Goal: Task Accomplishment & Management: Use online tool/utility

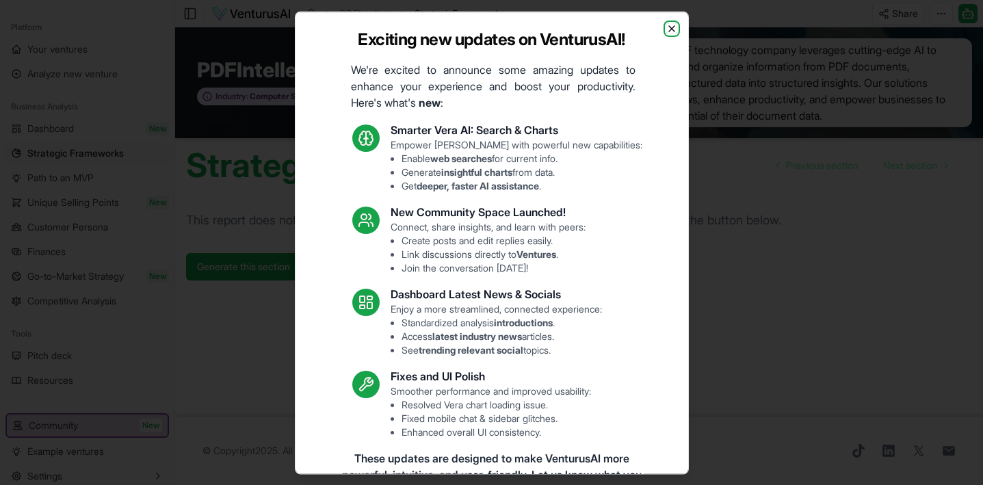
click at [669, 27] on icon "button" at bounding box center [671, 27] width 5 height 5
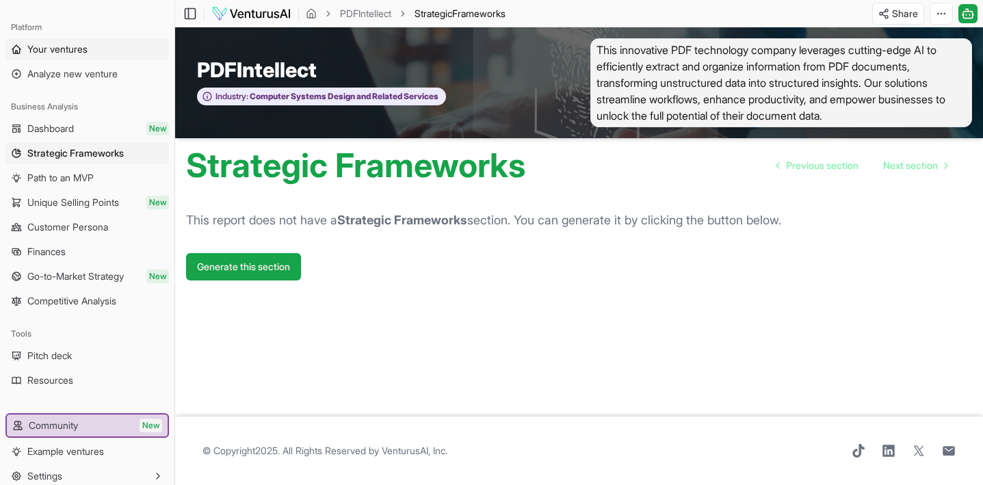
click at [66, 56] on link "Your ventures" at bounding box center [86, 49] width 163 height 22
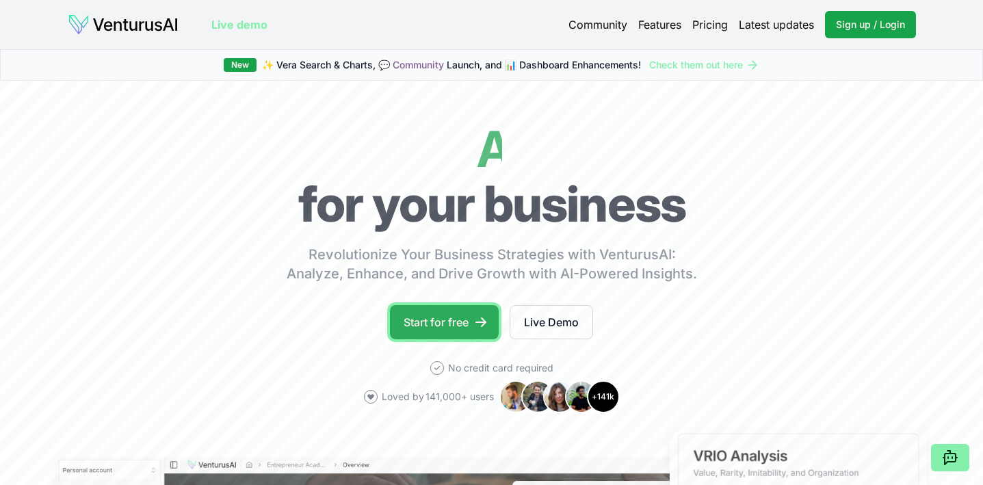
click at [453, 322] on link "Start for free" at bounding box center [444, 322] width 109 height 34
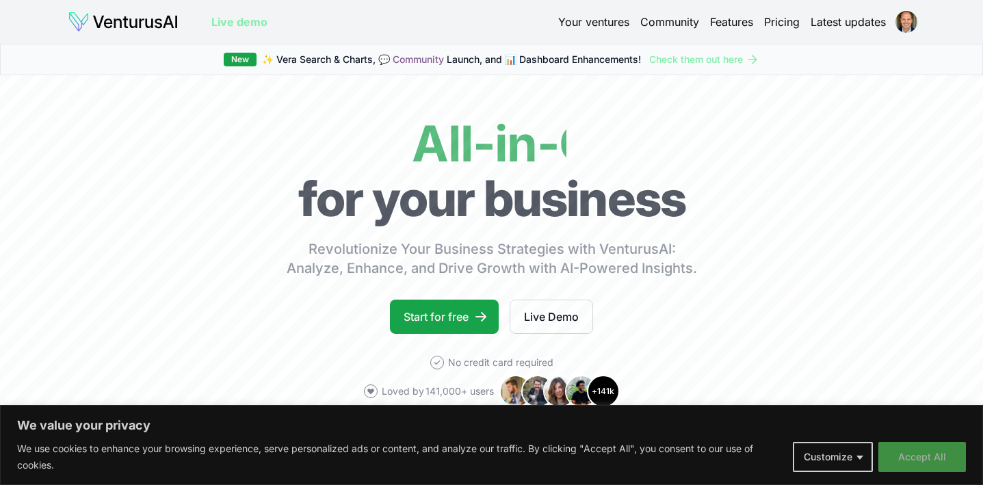
click at [916, 455] on button "Accept All" at bounding box center [922, 457] width 88 height 30
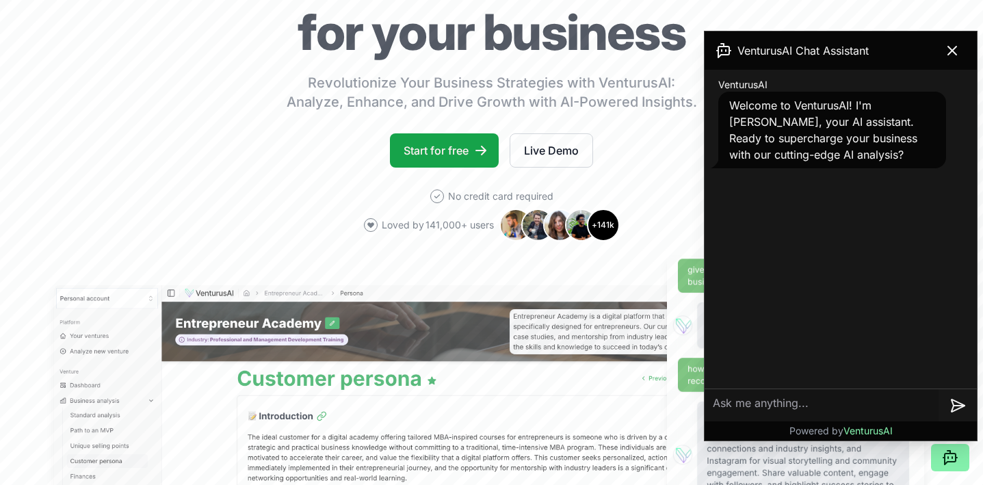
scroll to position [168, 0]
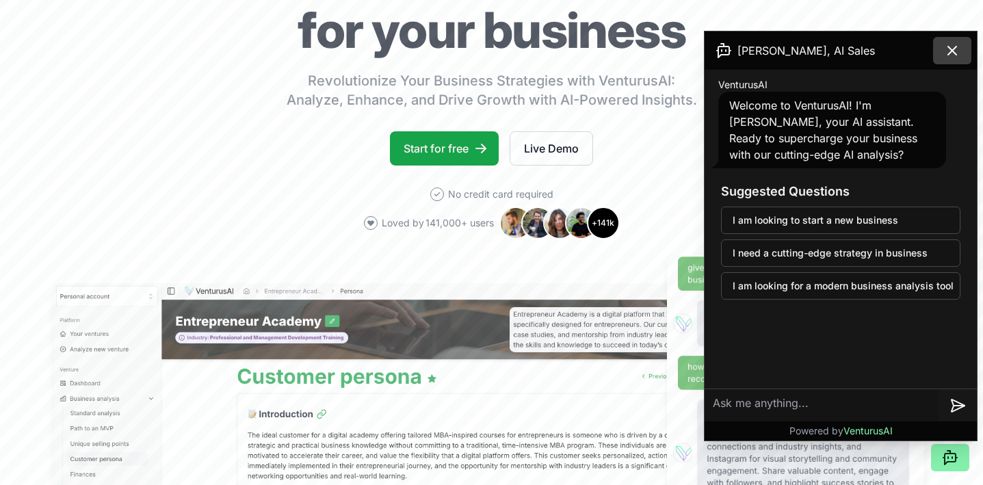
click at [957, 45] on icon at bounding box center [952, 50] width 16 height 16
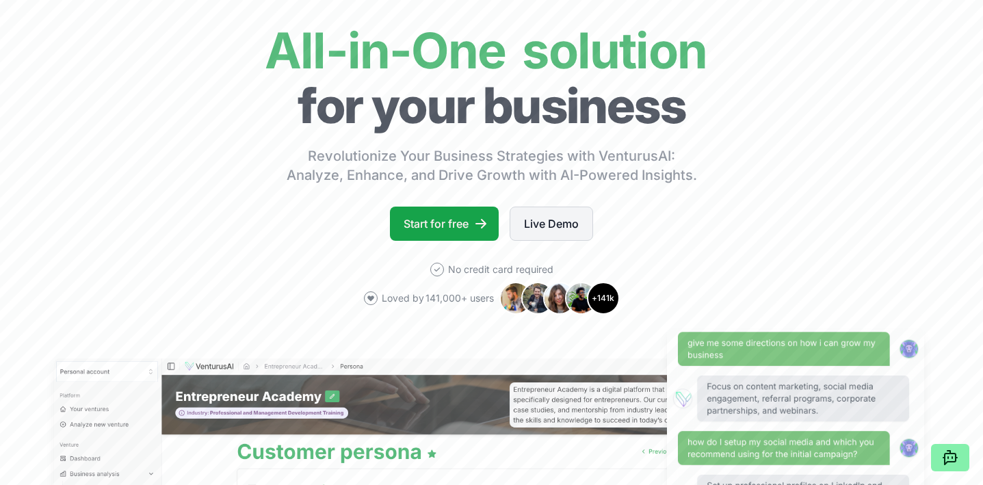
scroll to position [0, 0]
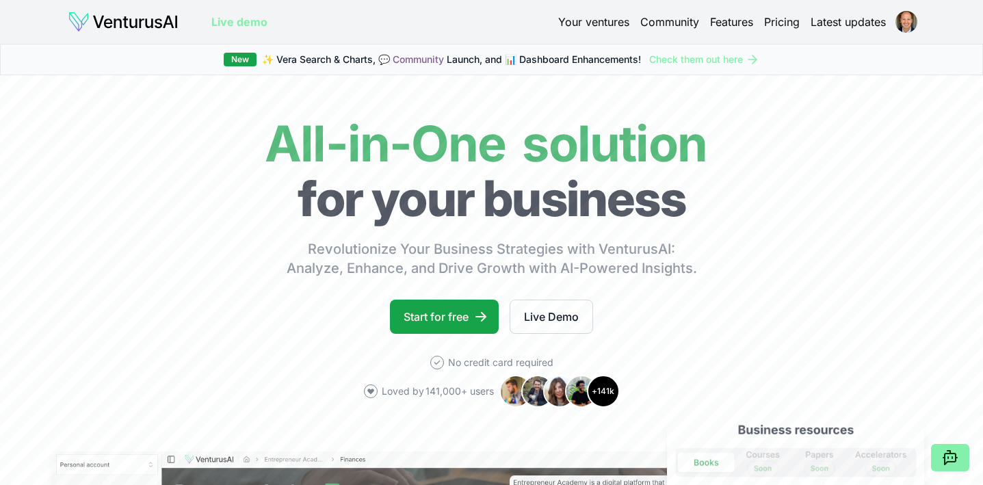
click at [616, 14] on link "Your ventures" at bounding box center [593, 22] width 71 height 16
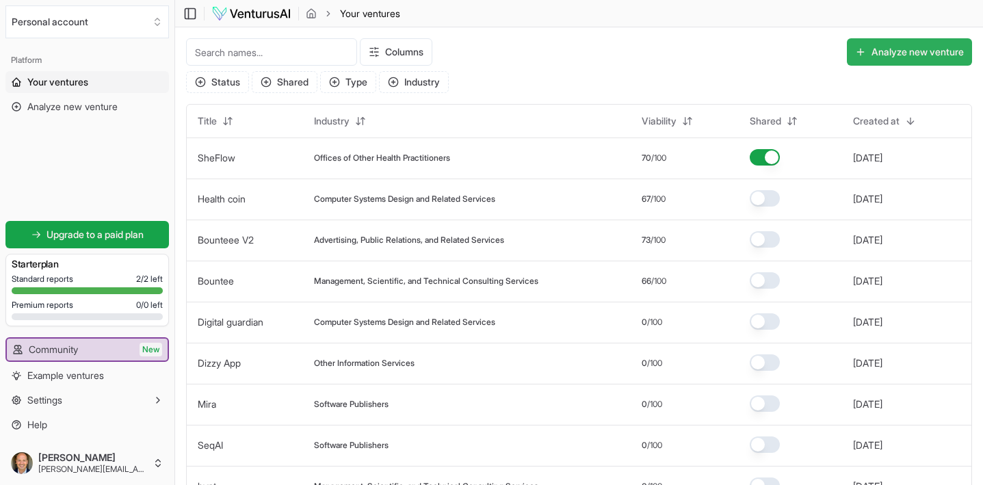
click at [884, 51] on button "Analyze new venture" at bounding box center [908, 51] width 125 height 27
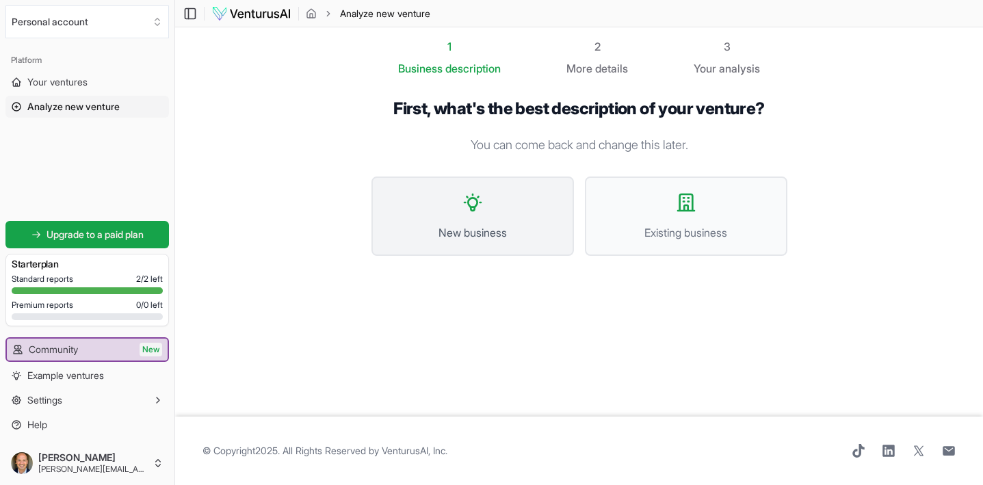
click at [475, 222] on button "New business" at bounding box center [472, 215] width 202 height 79
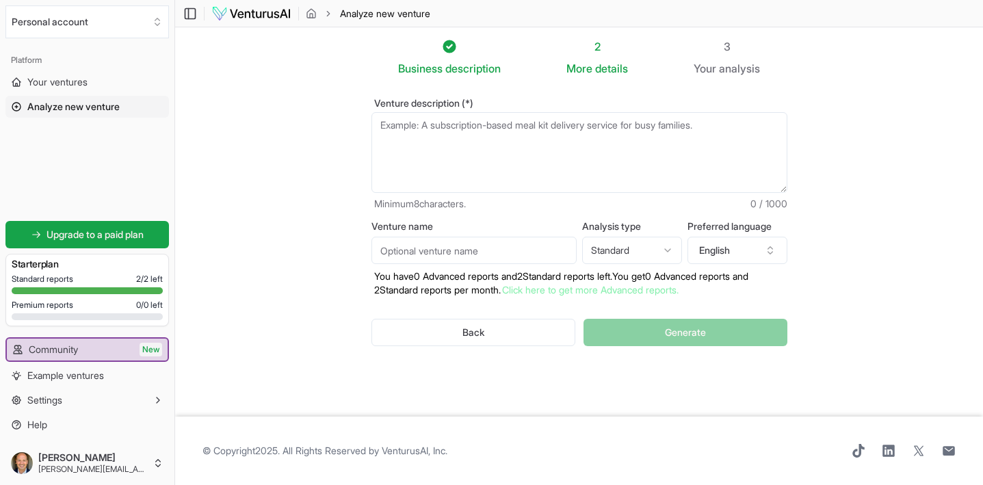
click at [474, 146] on textarea "Venture description (*)" at bounding box center [579, 152] width 416 height 81
paste textarea "NoteBucket is an AI-first note and recommendation app that turns fragmented inp…"
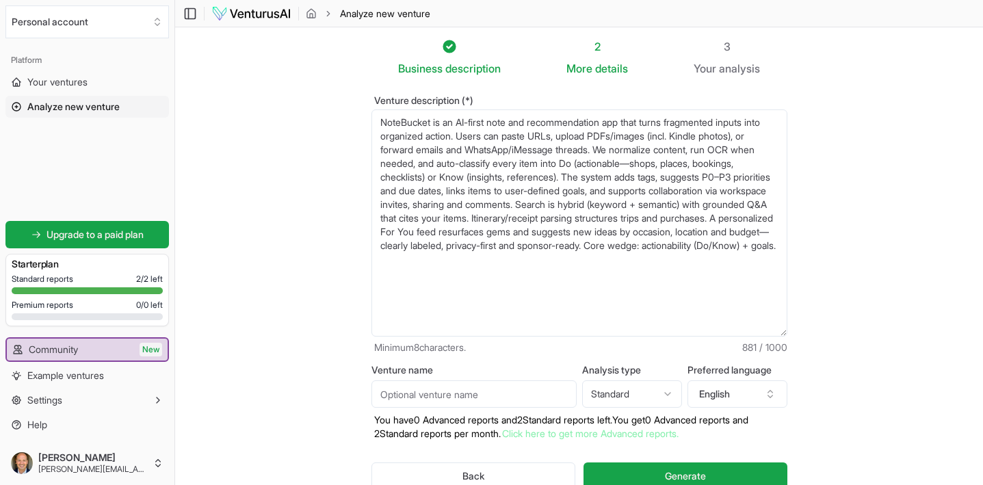
drag, startPoint x: 785, startPoint y: 191, endPoint x: 845, endPoint y: 338, distance: 158.2
click at [845, 338] on section "Business description 2 More details 3 Your analysis Venture description (*) Not…" at bounding box center [578, 284] width 807 height 514
click at [565, 174] on textarea "NoteBucket is an AI-first note and recommendation app that turns fragmented inp…" at bounding box center [579, 222] width 416 height 227
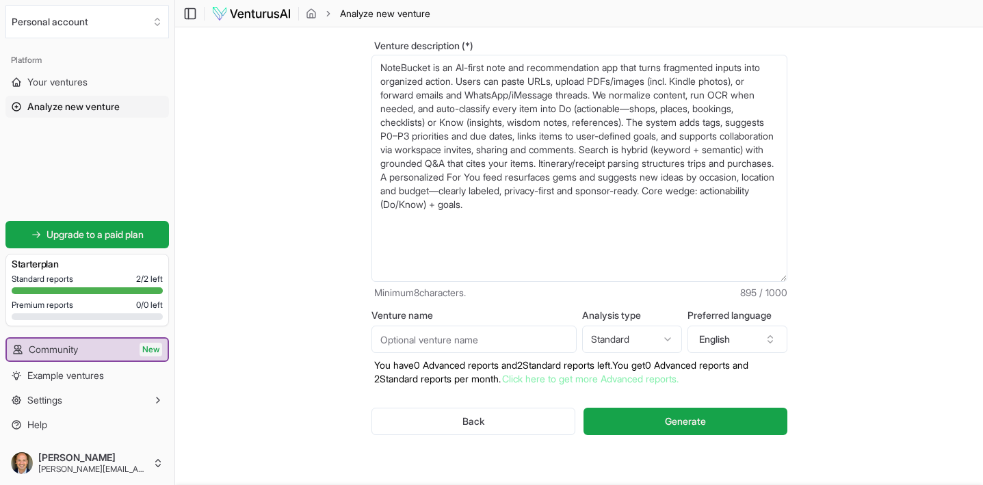
scroll to position [57, 0]
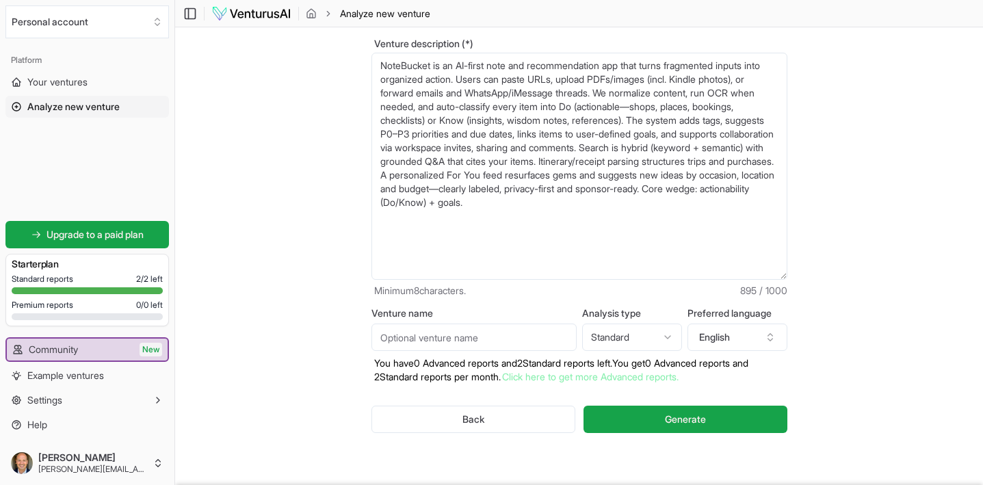
type textarea "NoteBucket is an AI-first note and recommendation app that turns fragmented inp…"
click at [505, 336] on input "Venture name" at bounding box center [473, 336] width 205 height 27
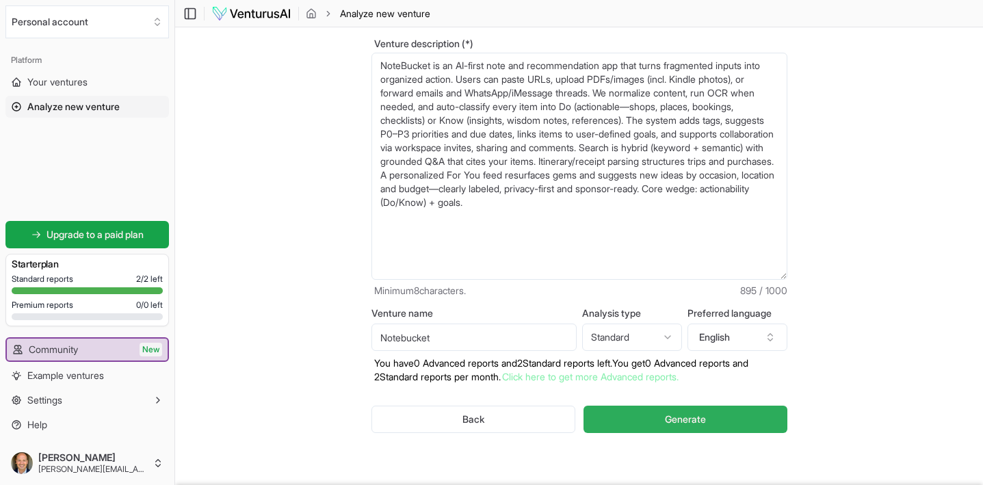
type input "Notebucket"
click at [665, 425] on span "Generate" at bounding box center [685, 419] width 41 height 14
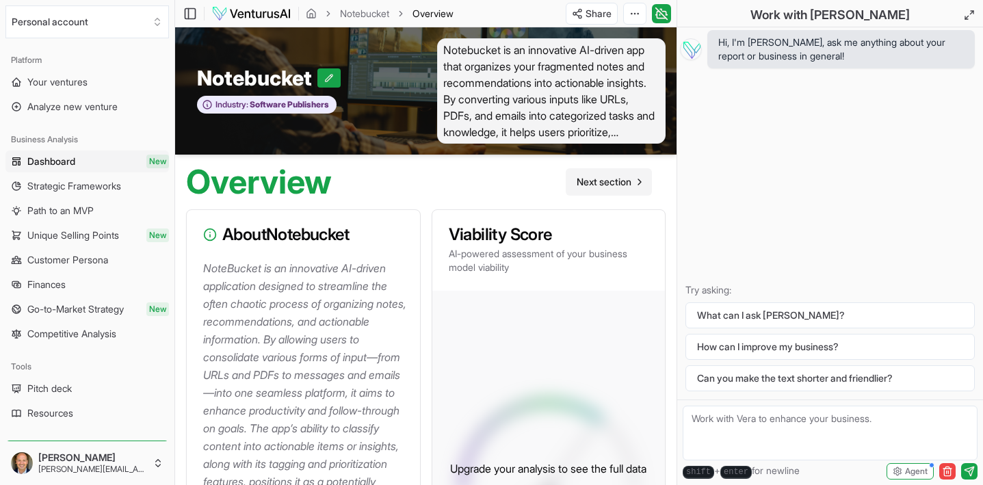
click at [609, 181] on span "Next section" at bounding box center [603, 182] width 55 height 14
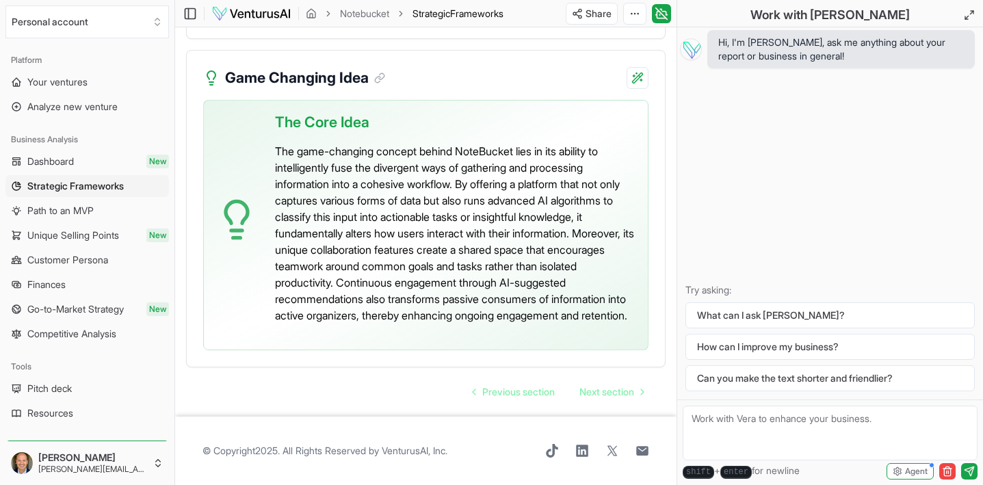
scroll to position [4170, 0]
click at [596, 392] on span "Next section" at bounding box center [606, 392] width 55 height 14
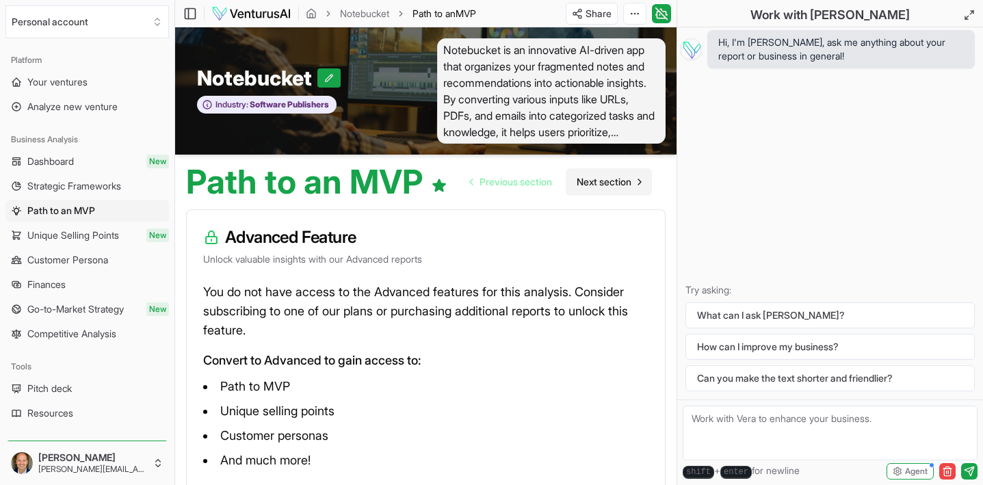
click at [605, 185] on span "Next section" at bounding box center [603, 182] width 55 height 14
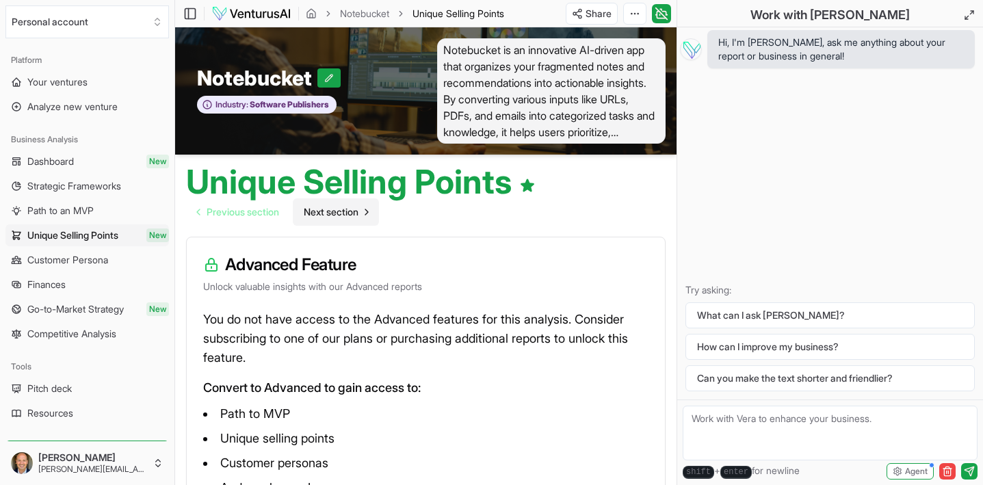
click at [351, 209] on span "Next section" at bounding box center [331, 212] width 55 height 14
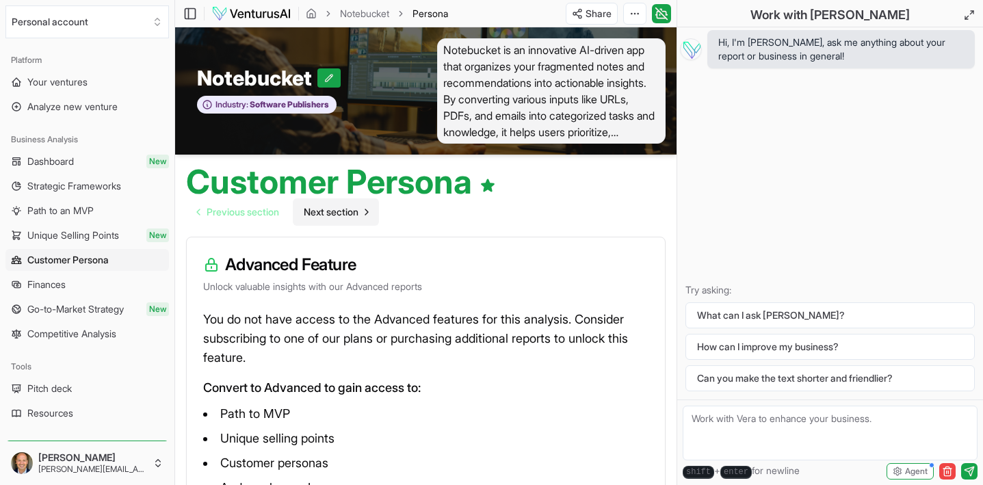
click at [352, 211] on span "Next section" at bounding box center [331, 212] width 55 height 14
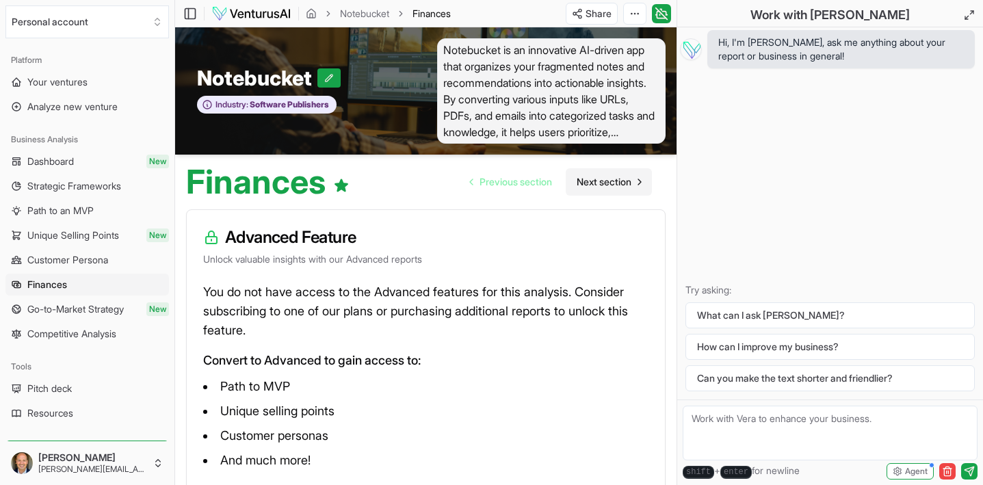
click at [582, 178] on span "Next section" at bounding box center [603, 182] width 55 height 14
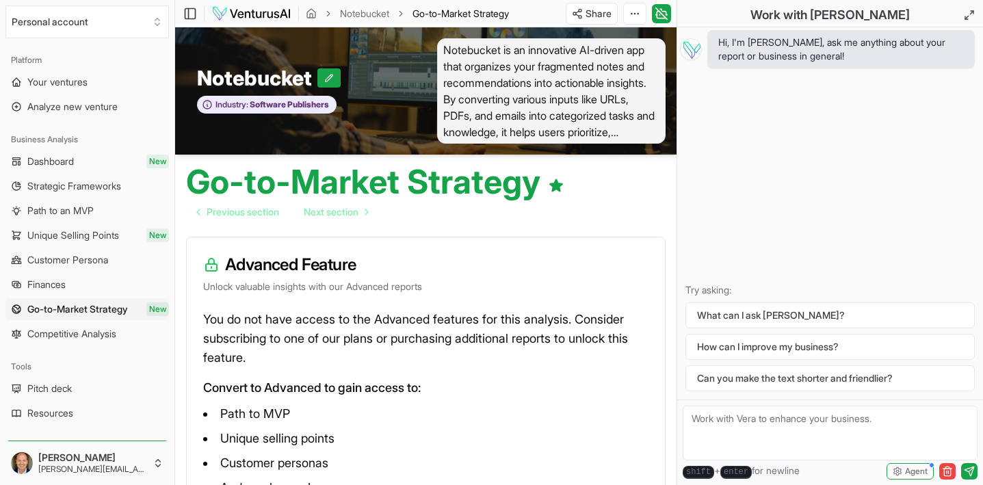
click at [79, 338] on span "Competitive Analysis" at bounding box center [71, 334] width 89 height 14
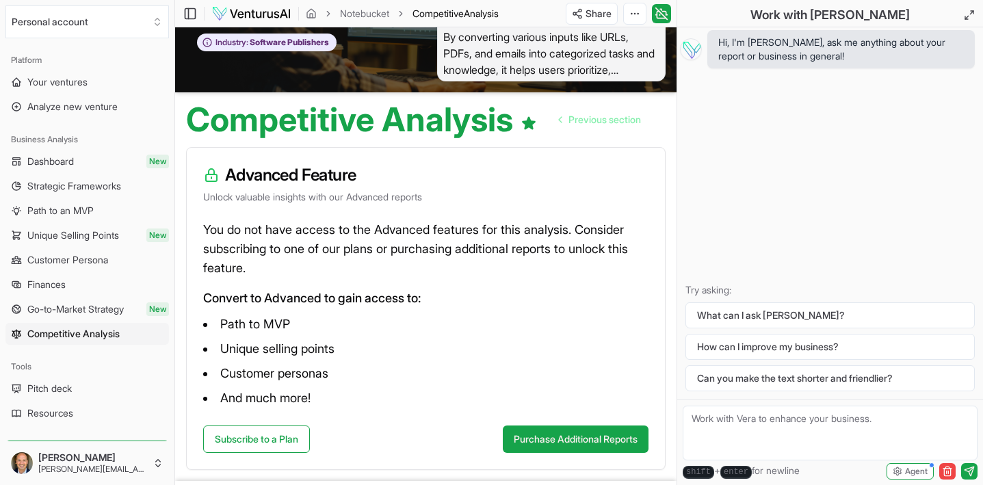
scroll to position [126, 0]
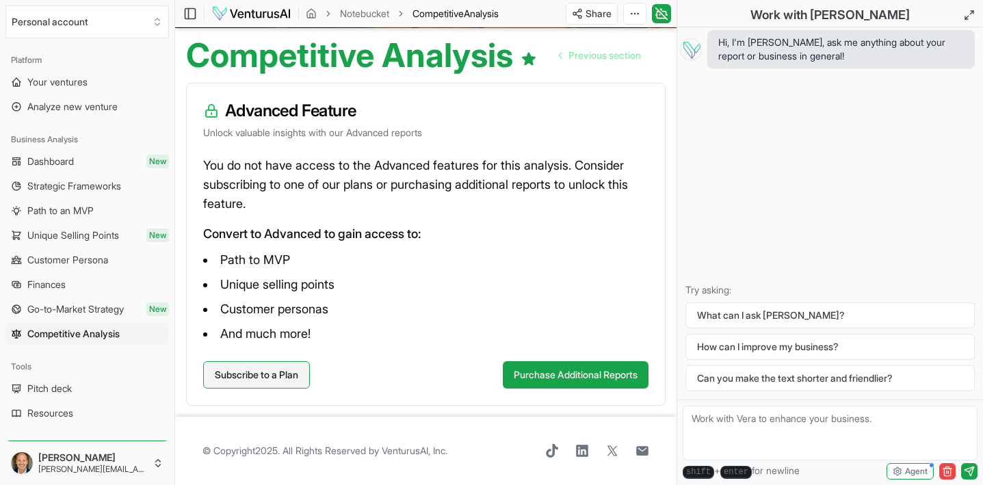
click at [295, 373] on link "Subscribe to a Plan" at bounding box center [256, 374] width 107 height 27
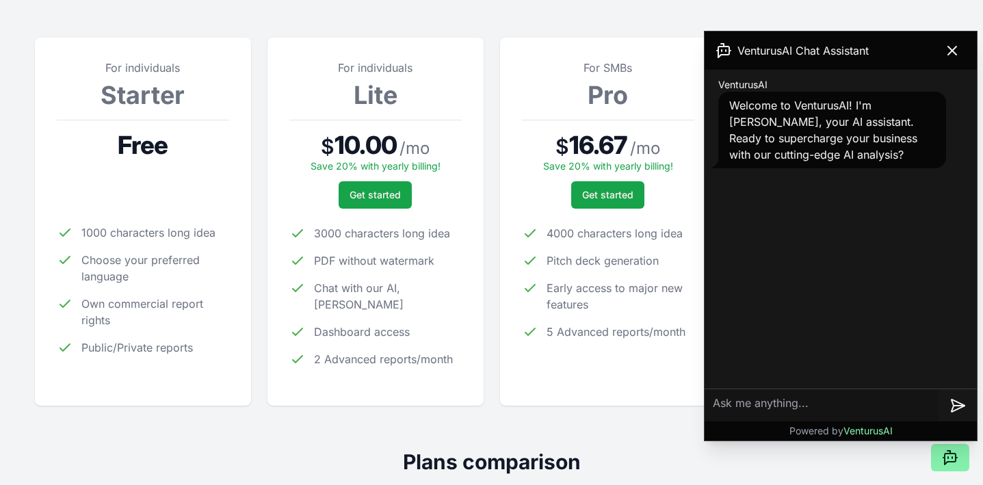
scroll to position [179, 0]
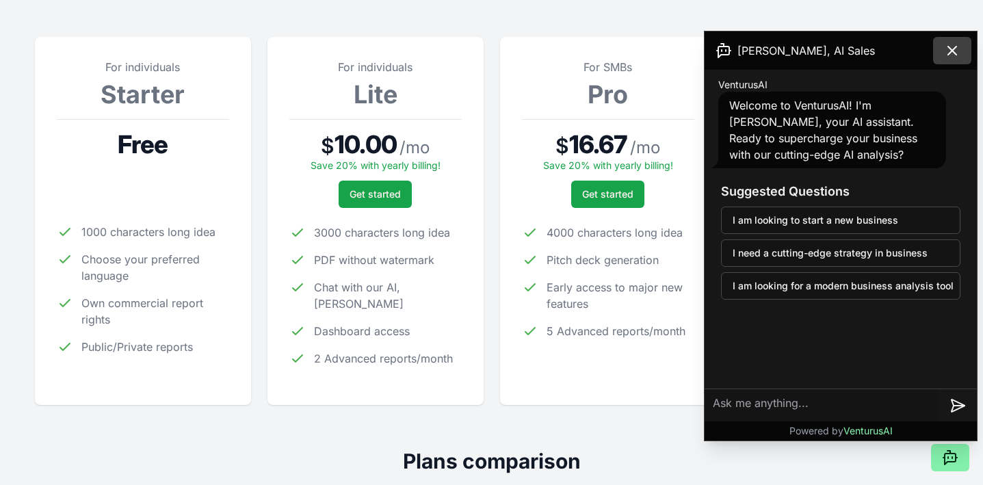
click at [945, 59] on button at bounding box center [952, 50] width 38 height 27
